Goal: Task Accomplishment & Management: Manage account settings

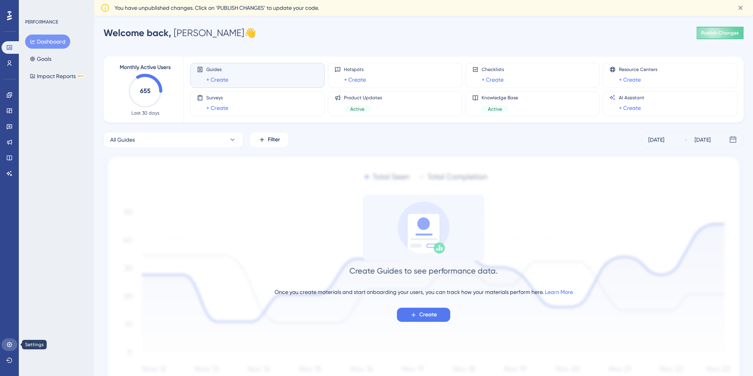
click at [8, 339] on link at bounding box center [10, 344] width 16 height 13
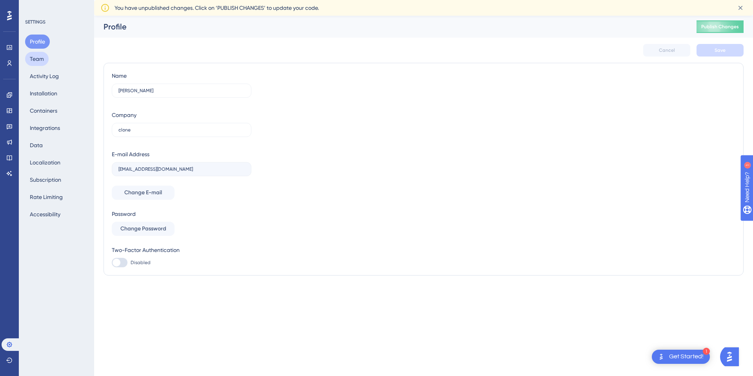
click at [40, 57] on button "Team" at bounding box center [37, 59] width 24 height 14
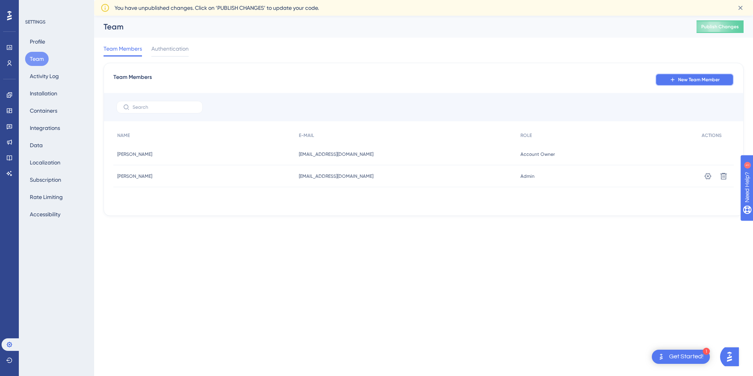
click at [708, 82] on span "New Team Member" at bounding box center [700, 80] width 42 height 6
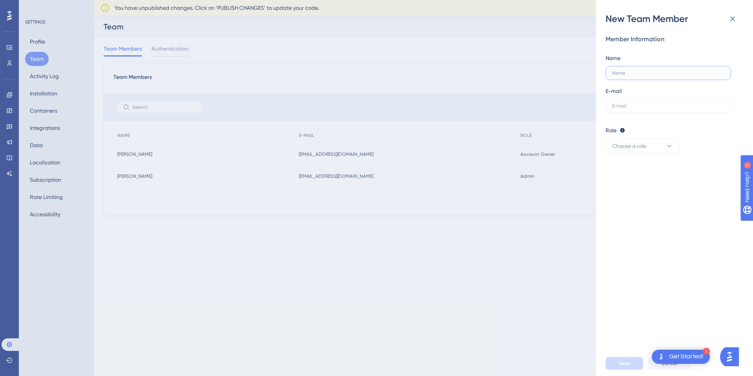
click at [653, 74] on input "text" at bounding box center [669, 72] width 112 height 5
type input "[PERSON_NAME]"
click at [655, 102] on label at bounding box center [669, 106] width 126 height 14
click at [655, 103] on input "text" at bounding box center [669, 105] width 112 height 5
type input "S"
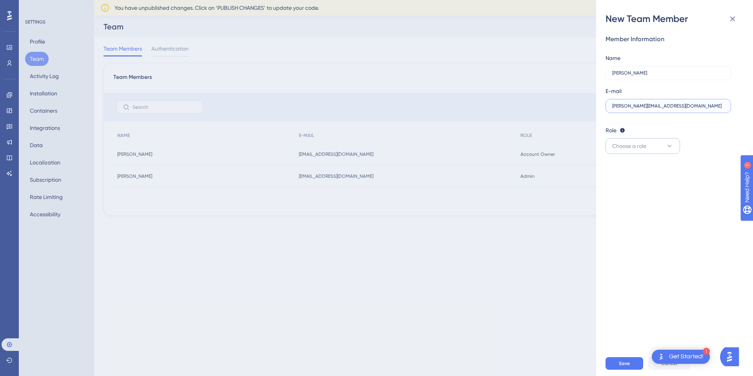
type input "[PERSON_NAME][EMAIL_ADDRESS][DOMAIN_NAME]"
click at [670, 147] on icon at bounding box center [670, 146] width 8 height 8
click at [648, 168] on div "Admin Admin" at bounding box center [643, 170] width 52 height 16
click at [624, 365] on span "Save" at bounding box center [624, 363] width 11 height 6
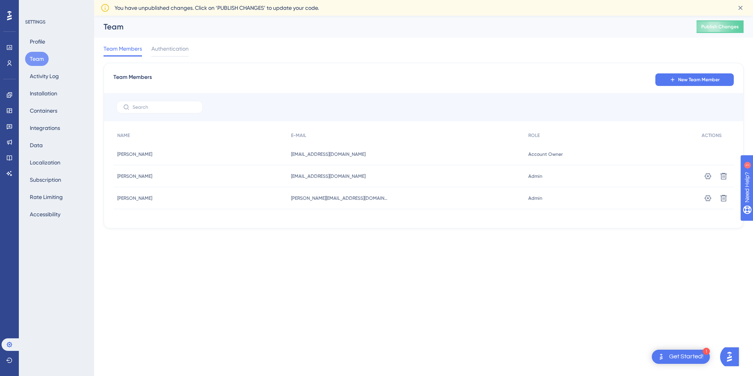
click at [401, 84] on div "Team Members New Team Member" at bounding box center [423, 80] width 621 height 14
